Goal: Information Seeking & Learning: Learn about a topic

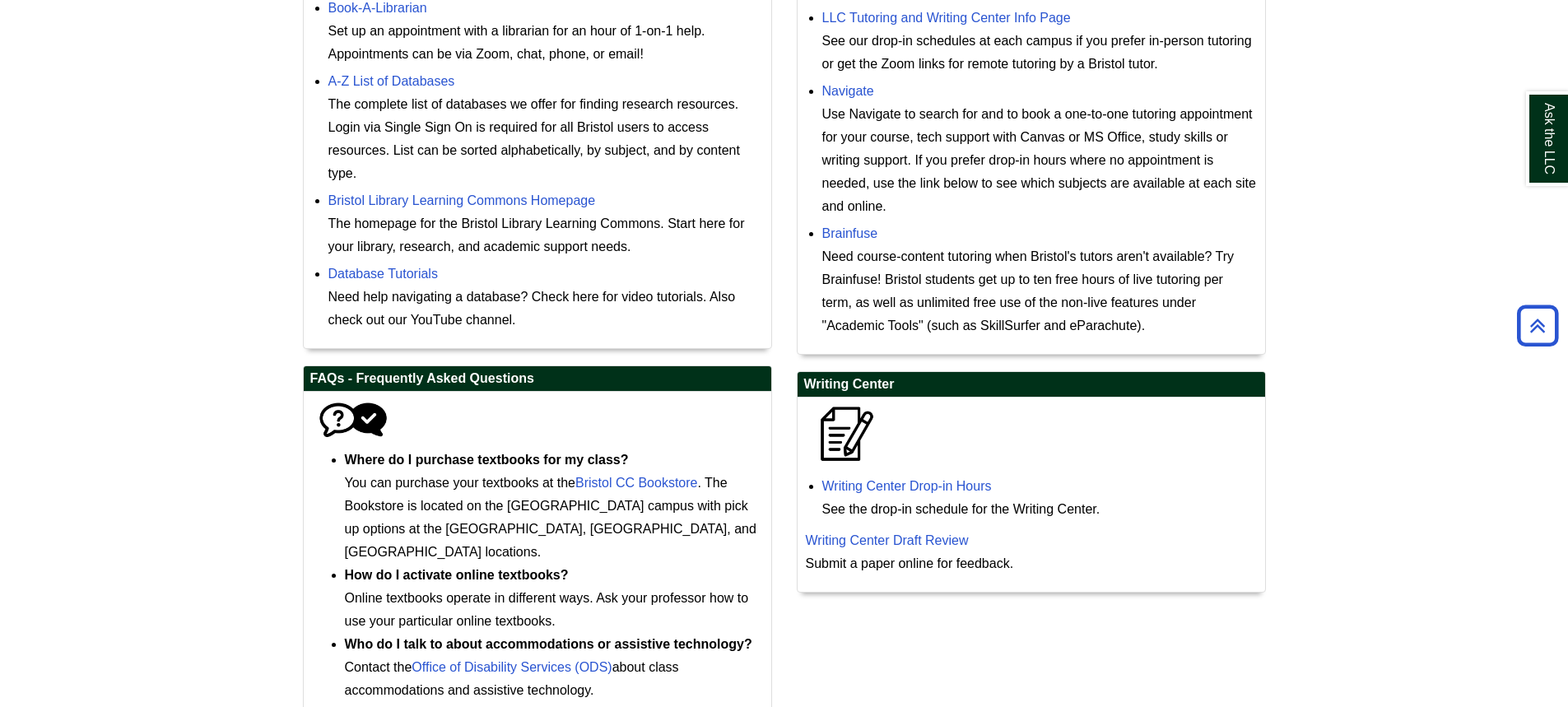
scroll to position [658, 0]
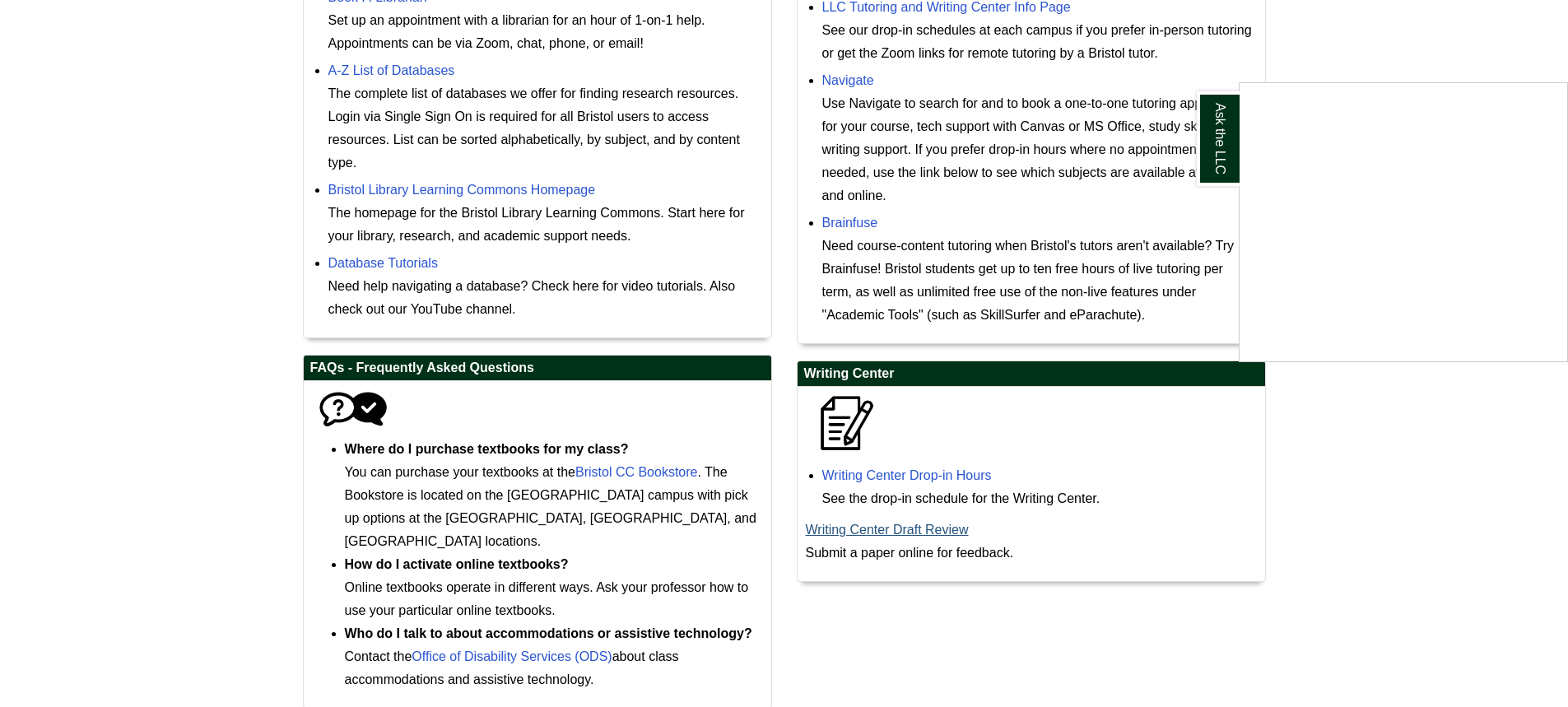
drag, startPoint x: 903, startPoint y: 533, endPoint x: 938, endPoint y: 535, distance: 35.1
click at [938, 535] on div "Ask the LLC" at bounding box center [784, 354] width 1568 height 707
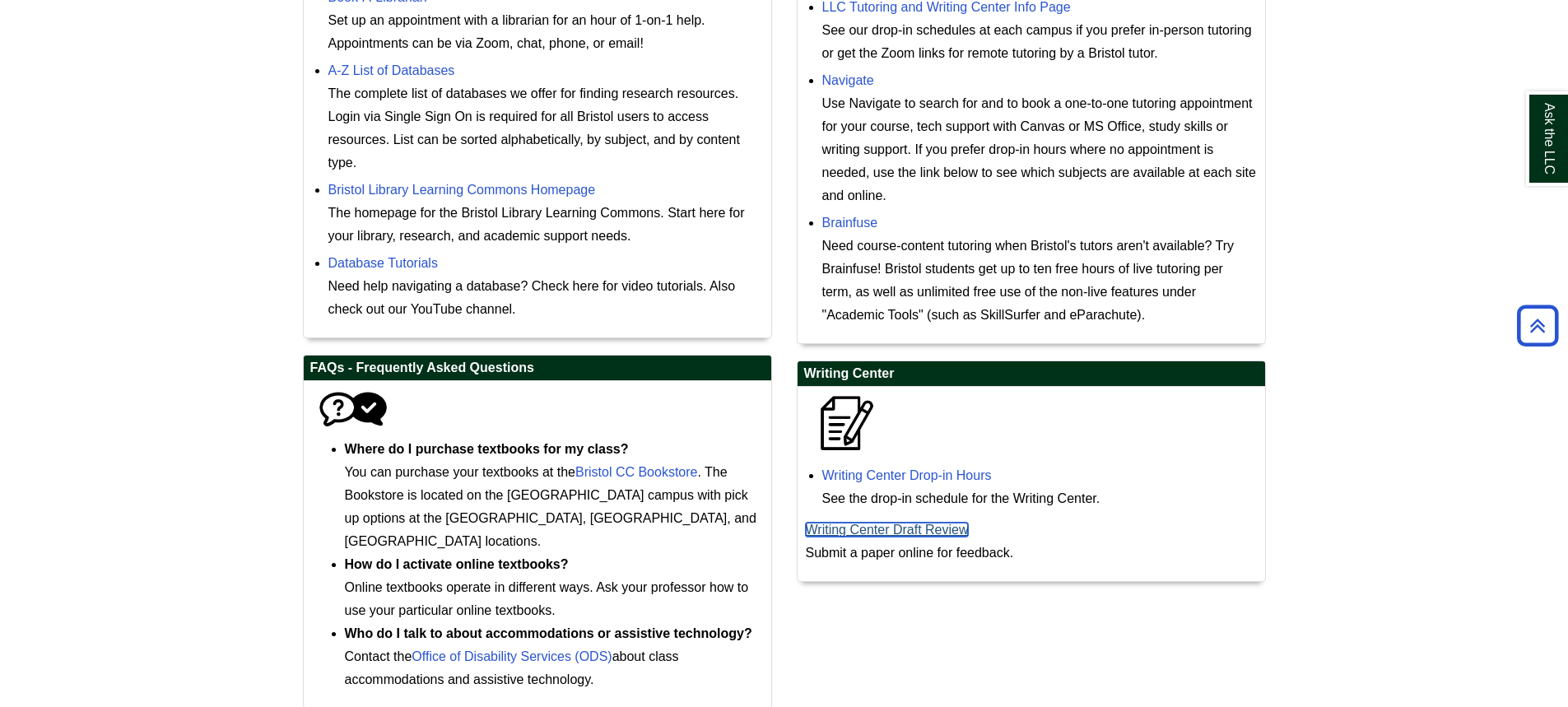
click at [906, 528] on link "Writing Center Draft Review" at bounding box center [887, 529] width 163 height 14
drag, startPoint x: 903, startPoint y: 624, endPoint x: 896, endPoint y: 603, distance: 22.1
click at [901, 622] on div "Library Support Book-A-Librarian Set up an appointment with a librarian for an …" at bounding box center [784, 304] width 988 height 841
click at [894, 529] on link "Writing Center Draft Review" at bounding box center [887, 529] width 163 height 14
click at [940, 468] on link "Writing Center Drop-in Hours" at bounding box center [907, 475] width 170 height 14
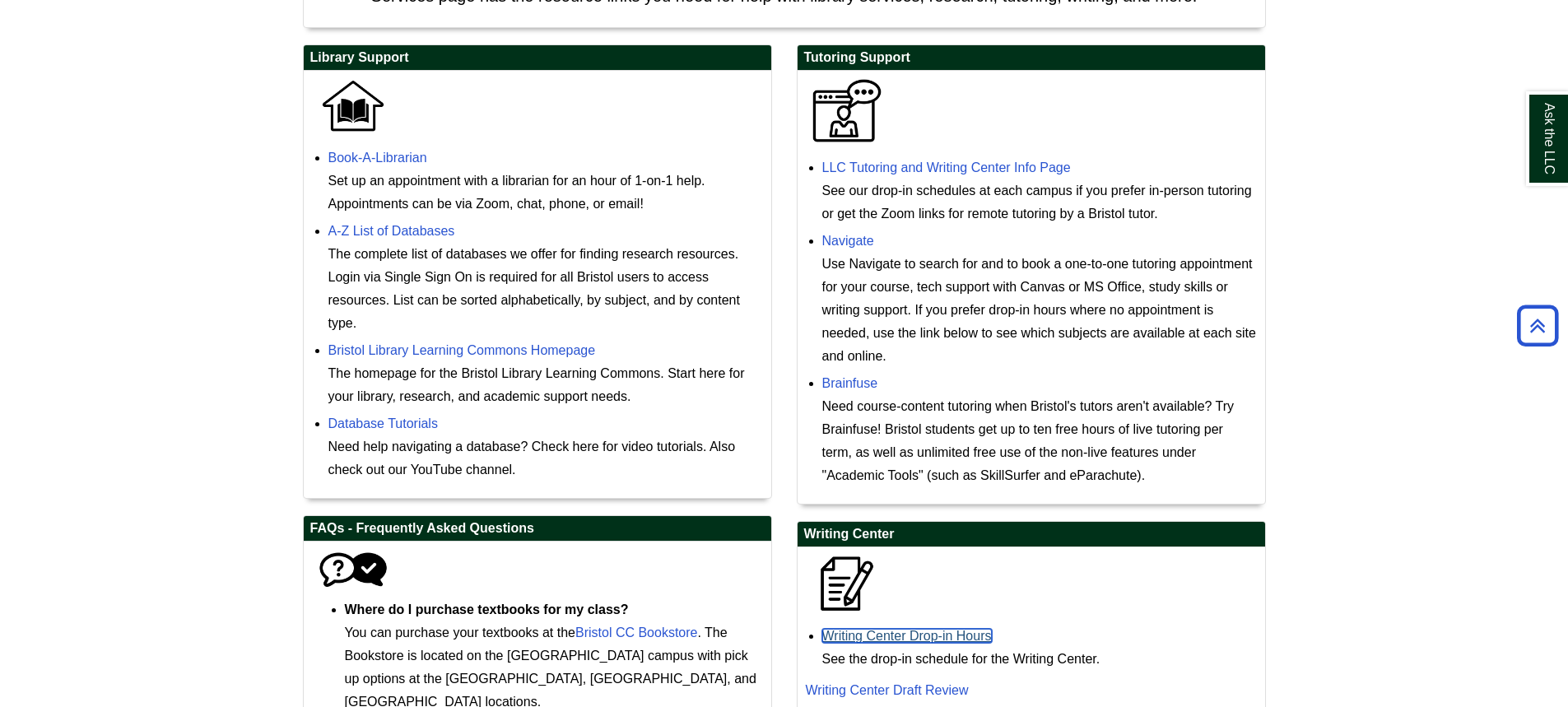
scroll to position [494, 0]
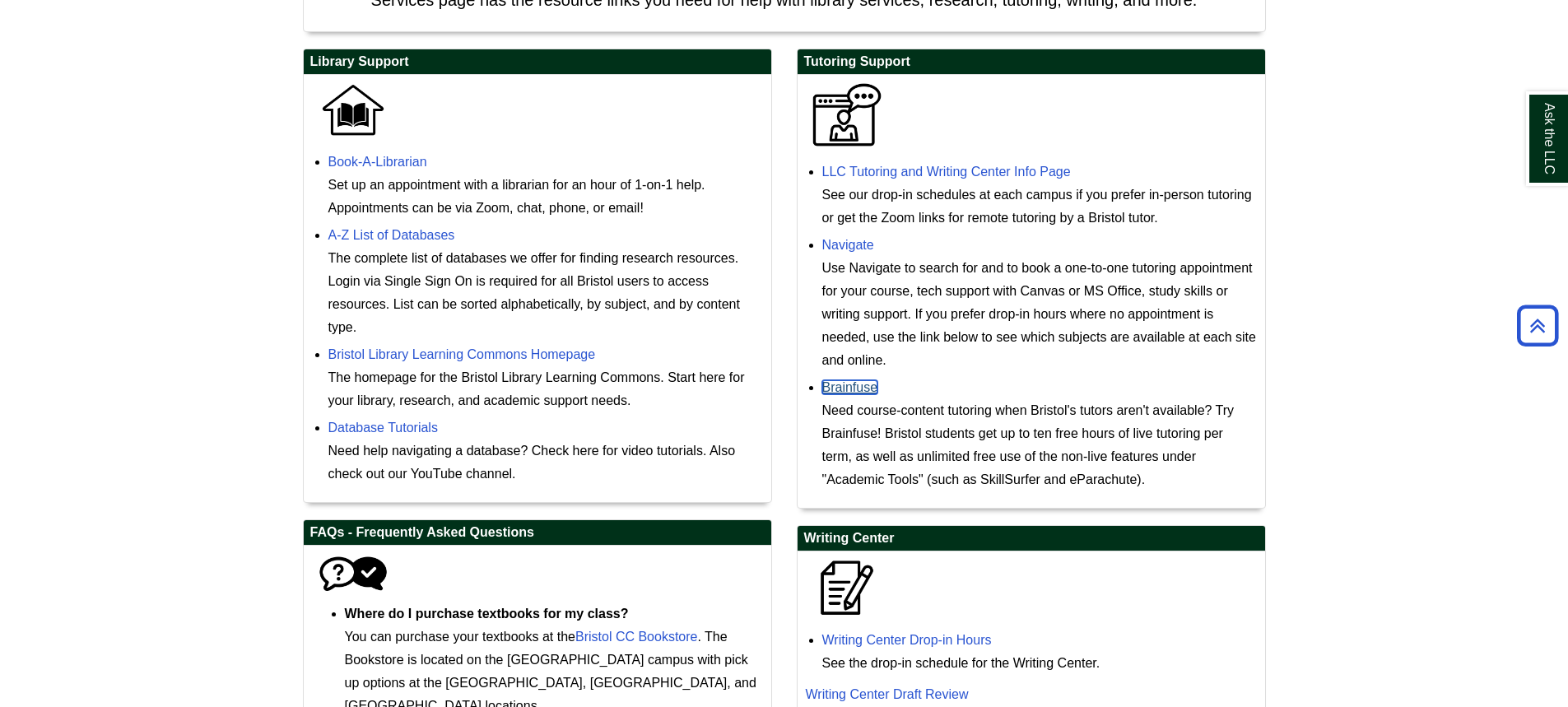
click at [850, 390] on link "Brainfuse" at bounding box center [850, 387] width 56 height 14
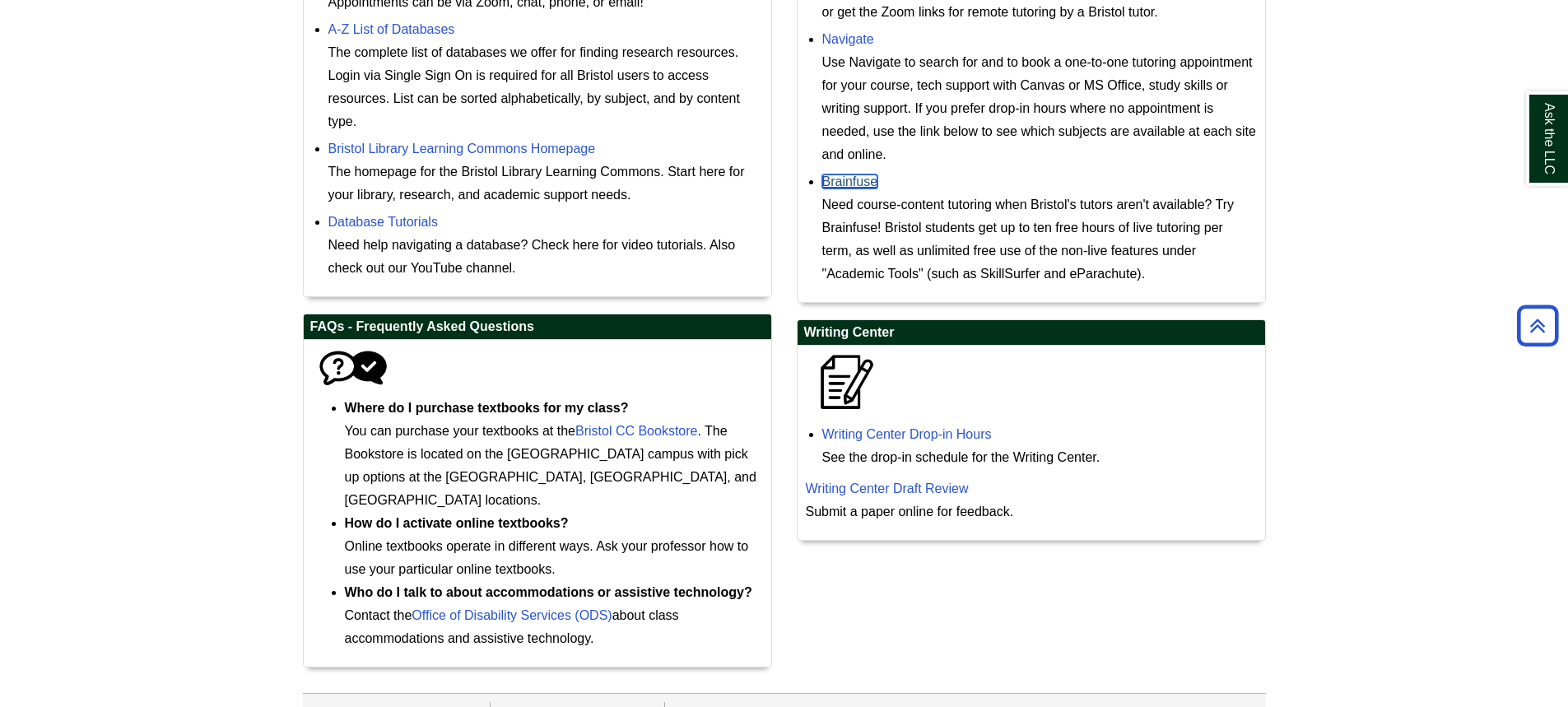
scroll to position [705, 0]
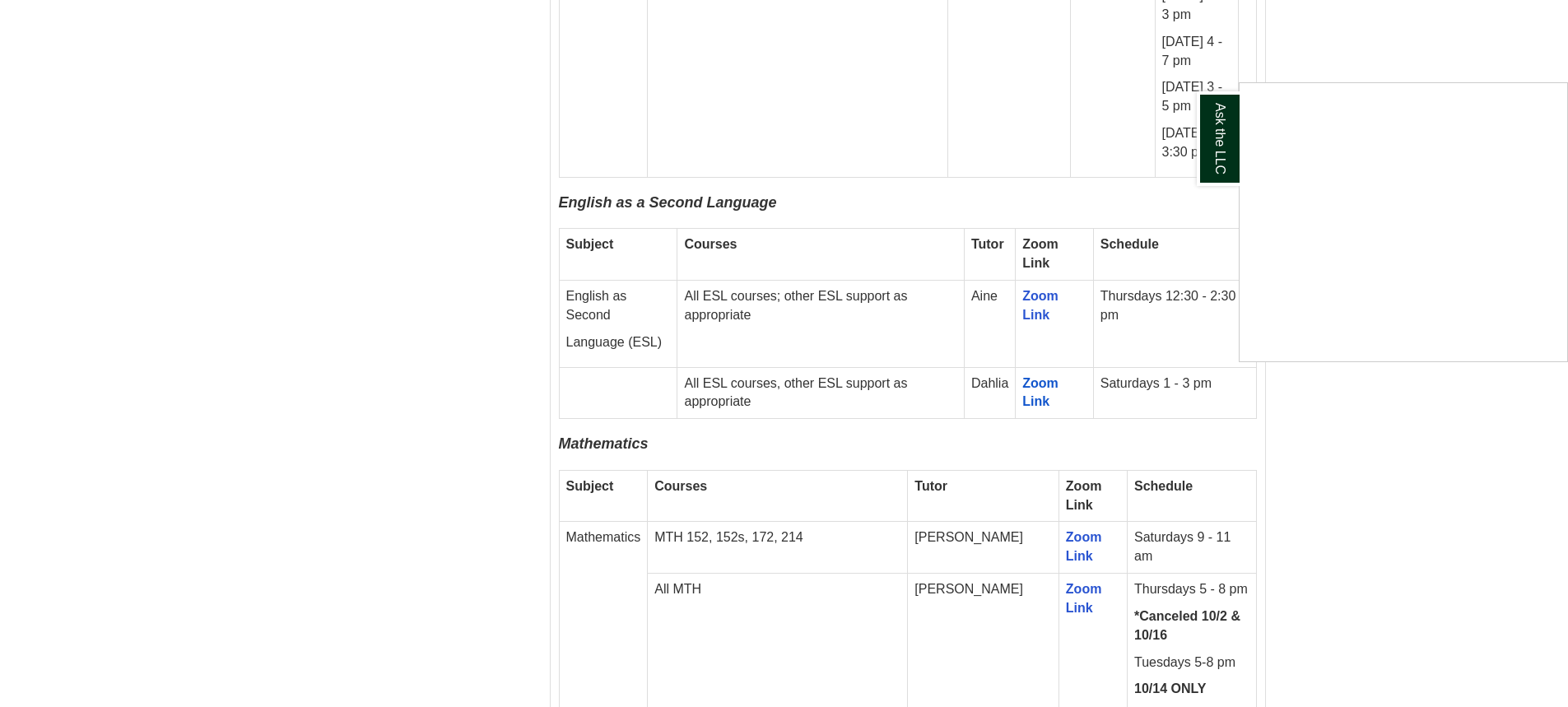
scroll to position [2716, 0]
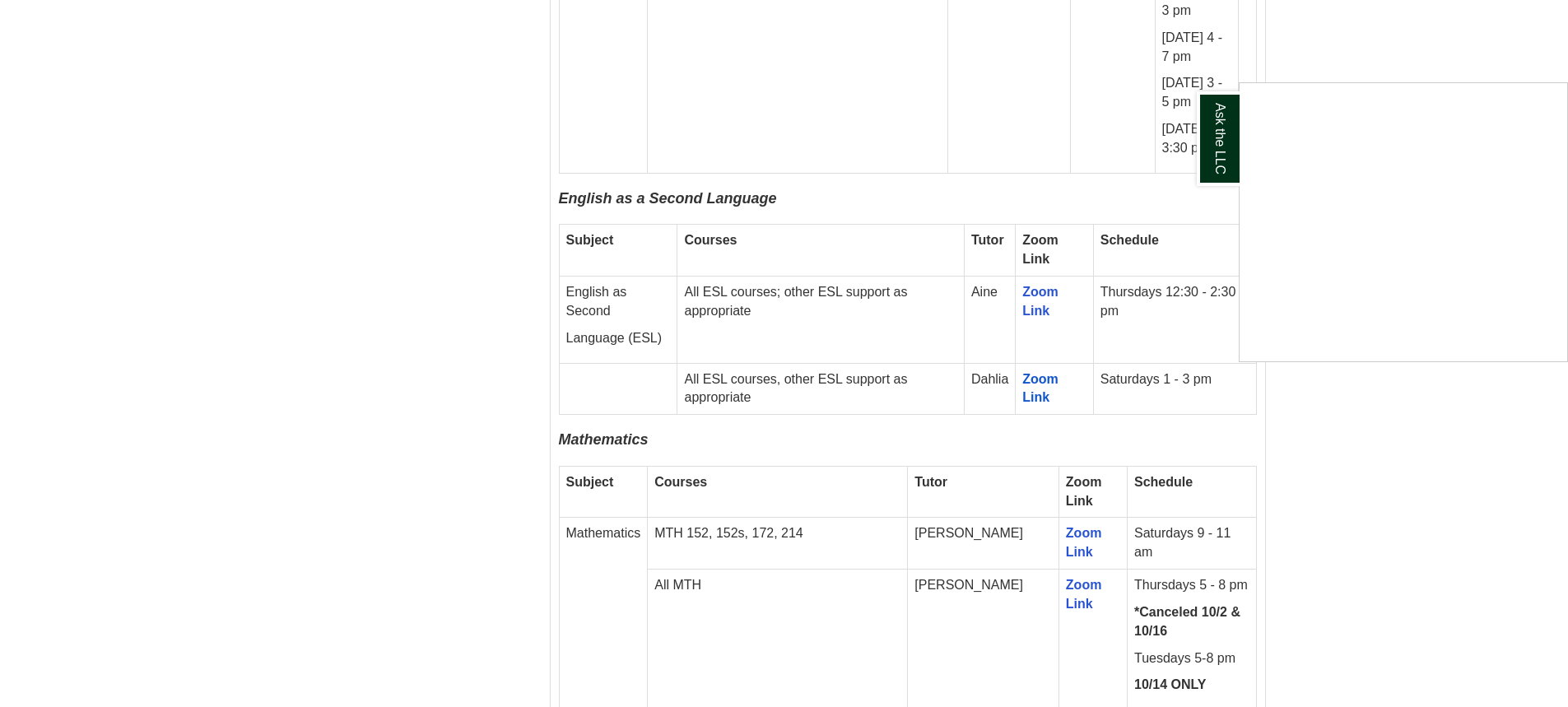
click at [1414, 39] on div "Ask the LLC" at bounding box center [784, 354] width 1568 height 707
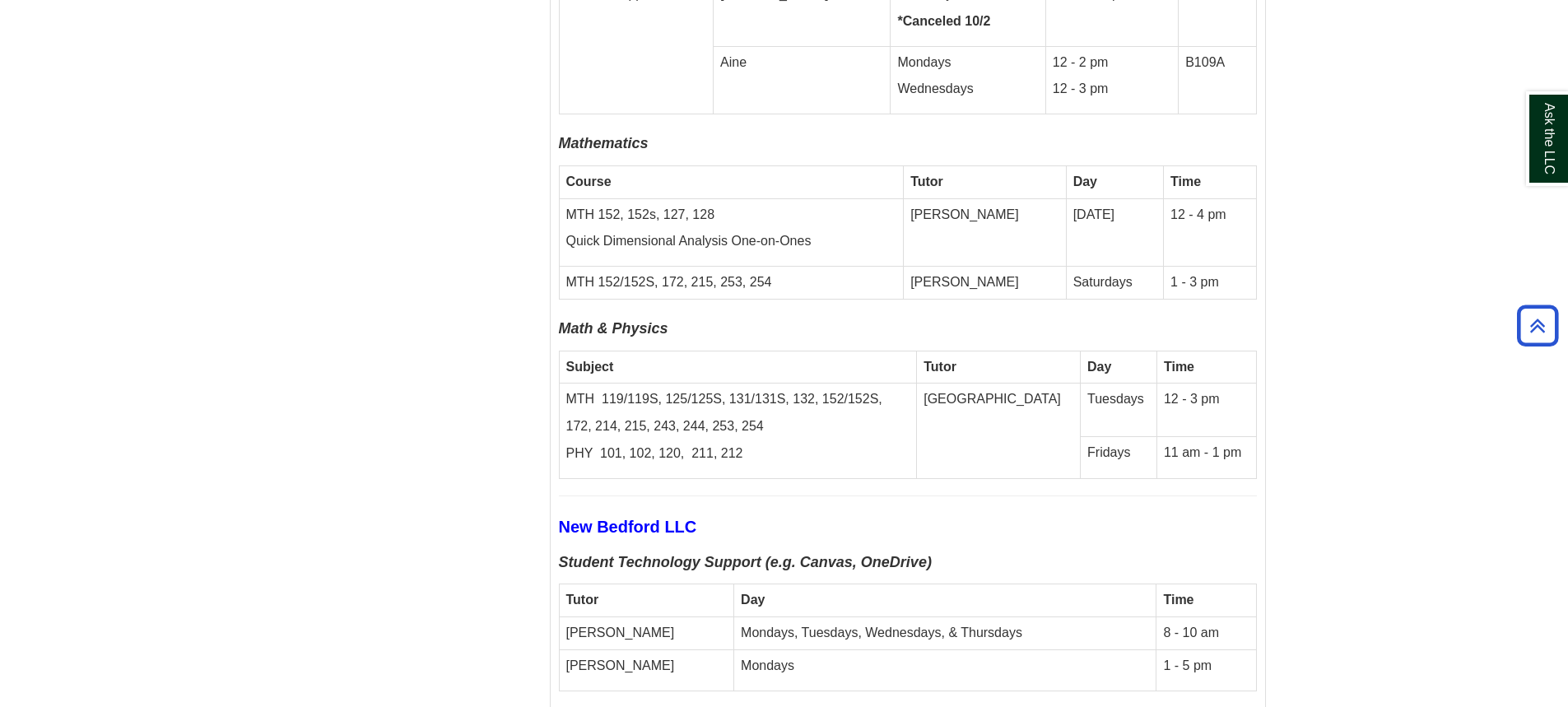
scroll to position [5514, 0]
